Goal: Check status

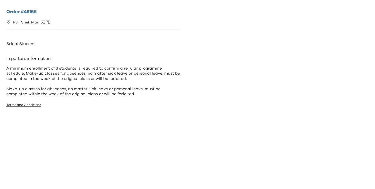
click at [47, 53] on div "Order # 48166 PST [PERSON_NAME] [石門] Select Student Important information: A mi…" at bounding box center [93, 92] width 187 height 185
click at [22, 40] on p "Select Student" at bounding box center [93, 44] width 175 height 8
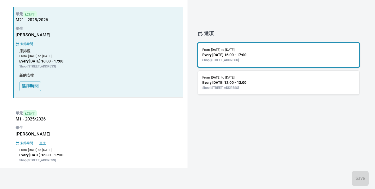
click at [126, 123] on div "單元 已安排 M1 - 2025/2026 學生 Fino Liang 安排時間 更改 From 9 Sep 2025 to 30 Sep 2025 Ever…" at bounding box center [98, 137] width 171 height 63
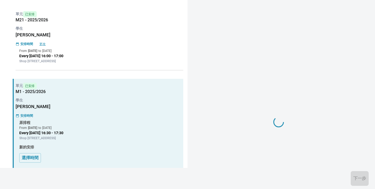
click at [134, 48] on div "單元 已安排 M21 - 2025/2026 學生 Haven Liang 安排時間 更改 From 13 Sep 2025 to 4 Oct 2025 Ev…" at bounding box center [98, 38] width 171 height 63
